Goal: Transaction & Acquisition: Subscribe to service/newsletter

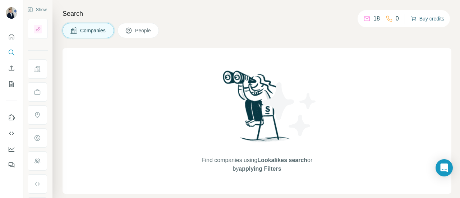
click at [429, 22] on button "Buy credits" at bounding box center [427, 19] width 33 height 10
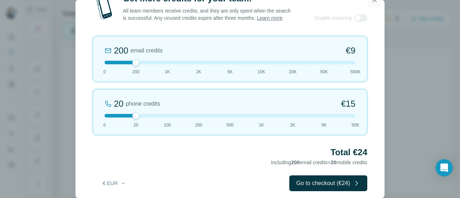
click at [374, 0] on icon "button" at bounding box center [375, 0] width 4 height 4
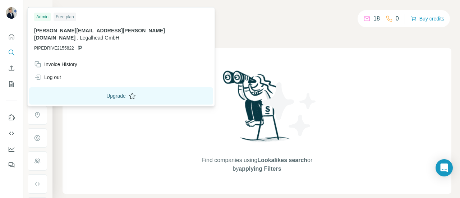
click at [80, 88] on button "Upgrade" at bounding box center [121, 95] width 184 height 17
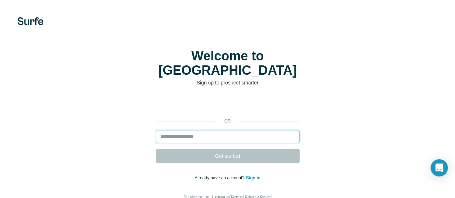
click at [156, 130] on input "email" at bounding box center [228, 136] width 144 height 13
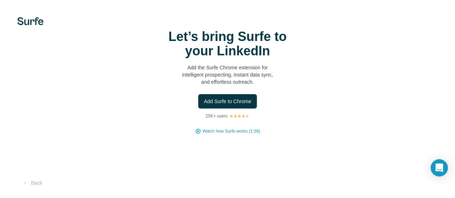
click at [156, 86] on p "Add the Surfe Chrome extension for intelligent prospecting, instant data sync, …" at bounding box center [228, 75] width 144 height 22
click at [204, 105] on span "Add Surfe to Chrome" at bounding box center [227, 101] width 47 height 7
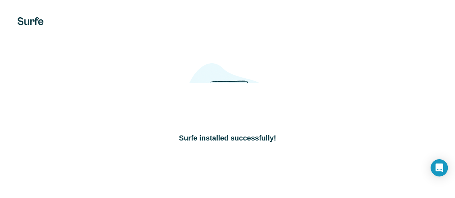
scroll to position [51, 0]
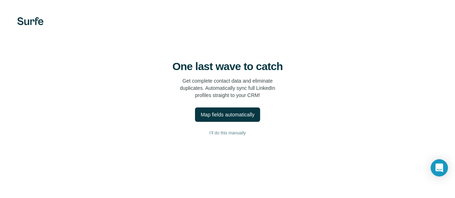
scroll to position [14, 0]
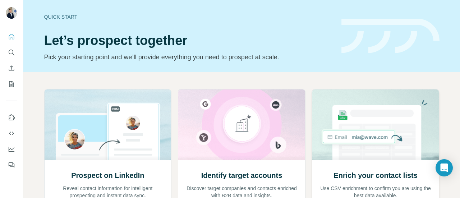
scroll to position [16, 0]
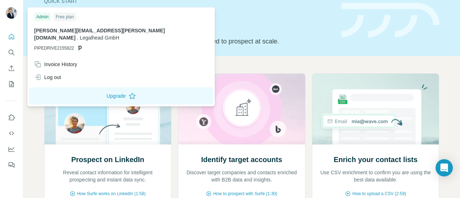
click at [14, 15] on img at bounding box center [12, 13] width 12 height 12
click at [11, 15] on img at bounding box center [12, 13] width 12 height 12
click at [69, 87] on button "Upgrade" at bounding box center [121, 95] width 184 height 17
